Goal: Navigation & Orientation: Understand site structure

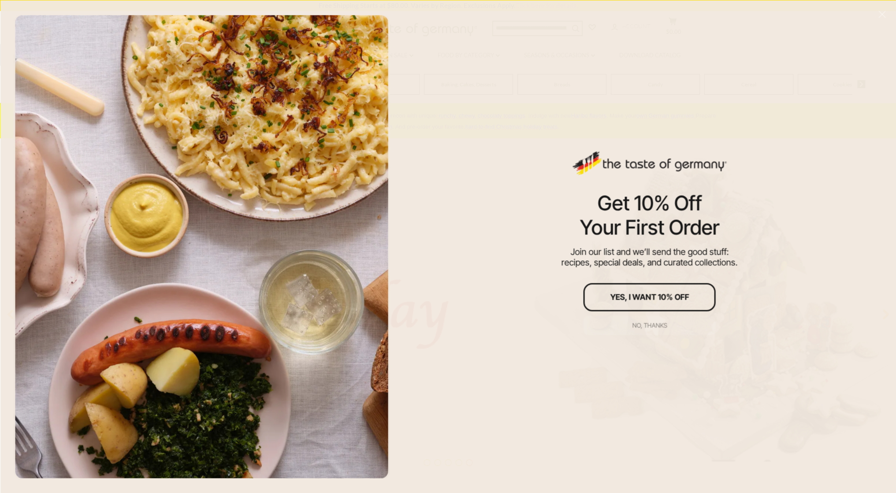
click at [658, 324] on div "No, thanks" at bounding box center [649, 325] width 35 height 6
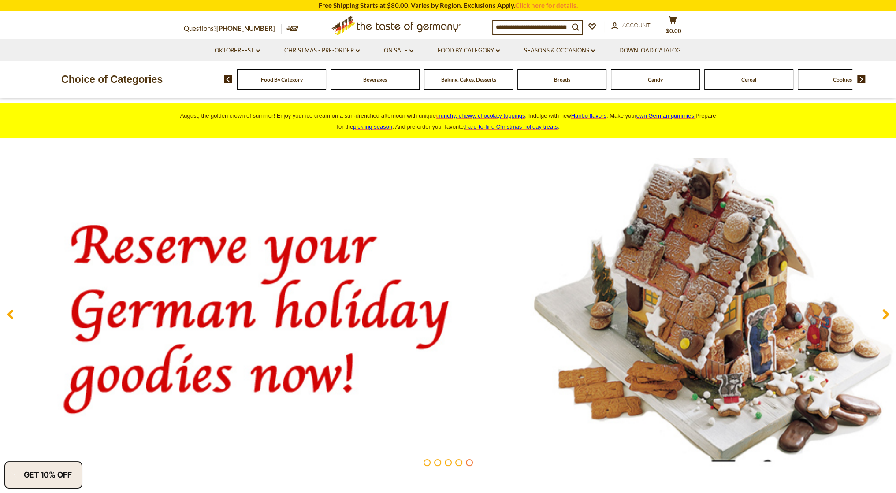
scroll to position [1734, 0]
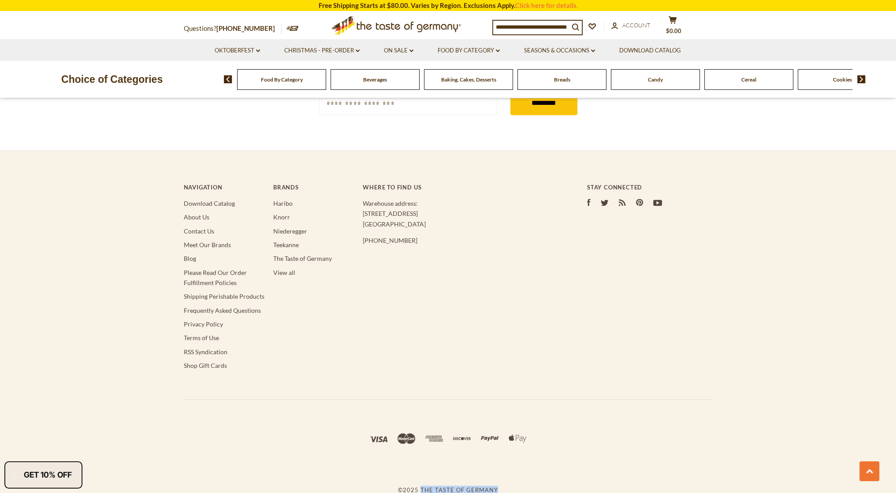
drag, startPoint x: 422, startPoint y: 487, endPoint x: 503, endPoint y: 481, distance: 80.9
click at [503, 481] on div "© 2025 The Taste of Germany" at bounding box center [448, 447] width 529 height 96
copy span "The Taste of Germany"
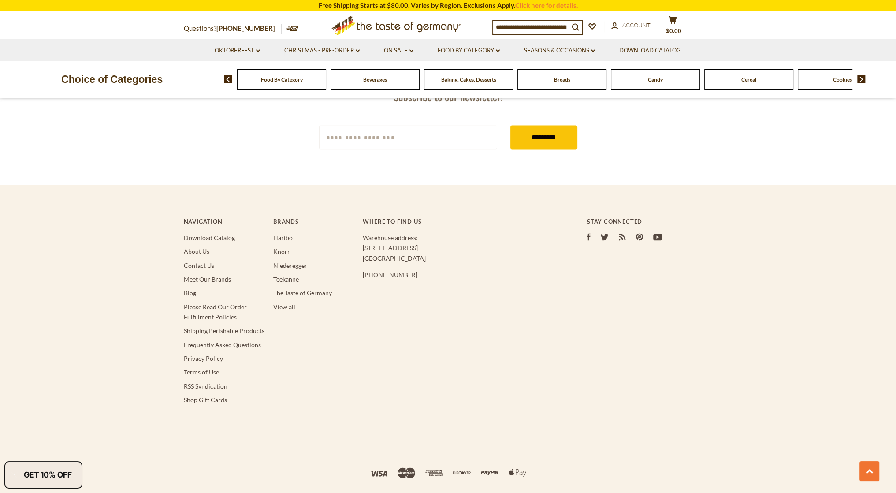
scroll to position [1734, 0]
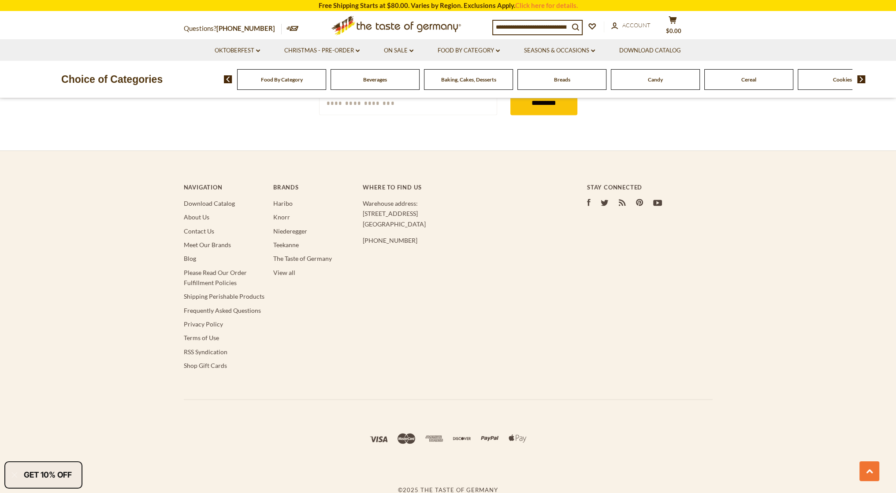
drag, startPoint x: 410, startPoint y: 218, endPoint x: 358, endPoint y: 211, distance: 52.4
click at [358, 211] on div "Navigation Download Catalog About Us Contact Us Meet Our Brands Blog Please Rea…" at bounding box center [448, 283] width 529 height 234
